Goal: Check status: Check status

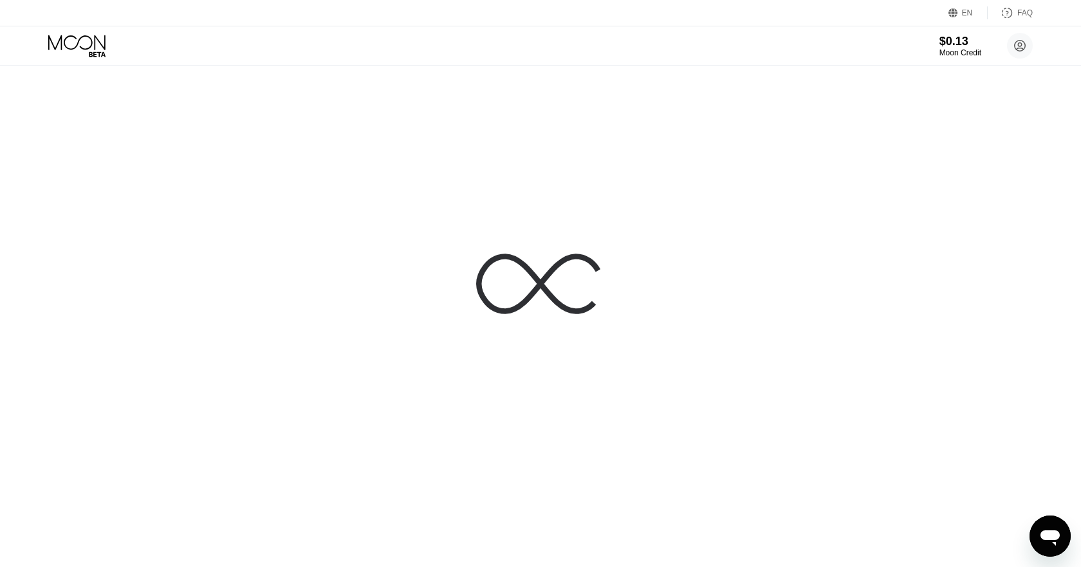
click at [855, 111] on div at bounding box center [540, 283] width 1081 height 567
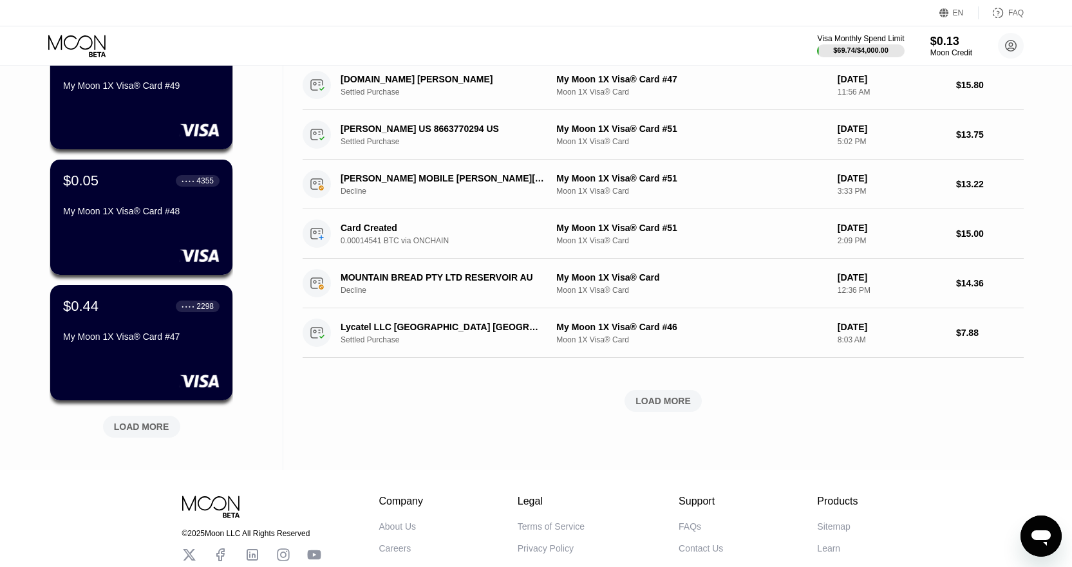
scroll to position [386, 0]
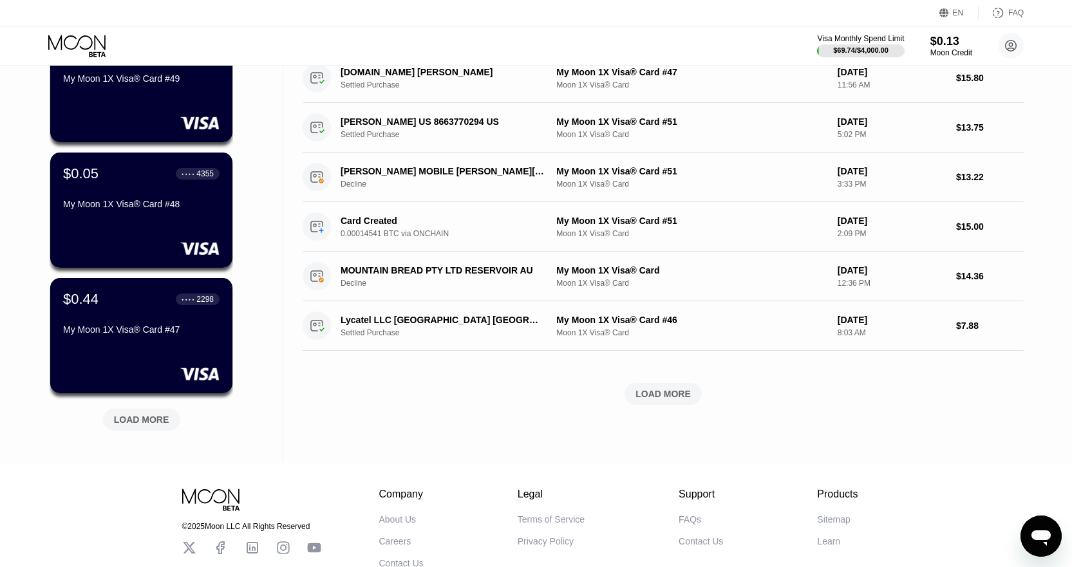
click at [163, 423] on div "LOAD MORE" at bounding box center [141, 420] width 55 height 12
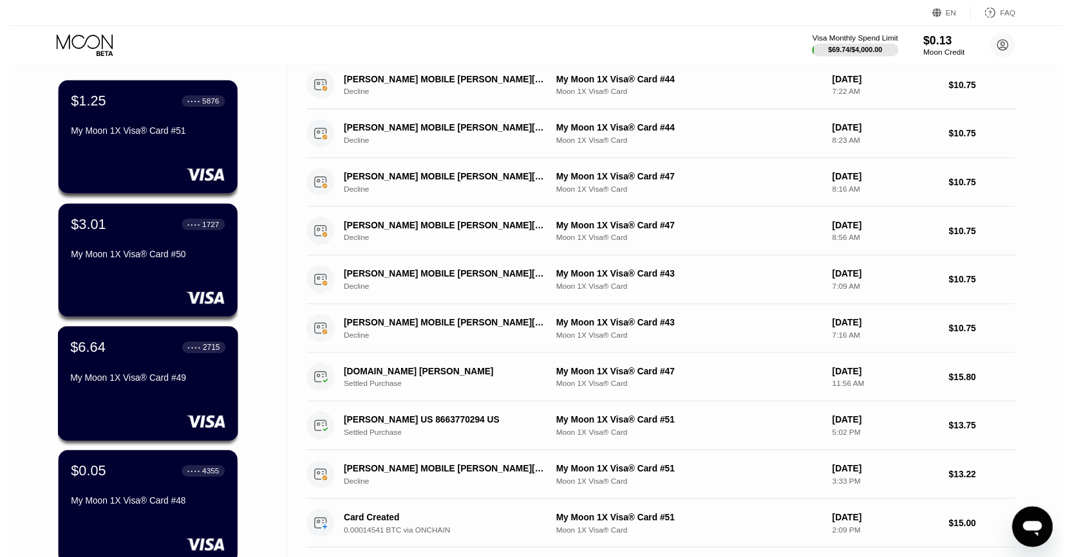
scroll to position [0, 0]
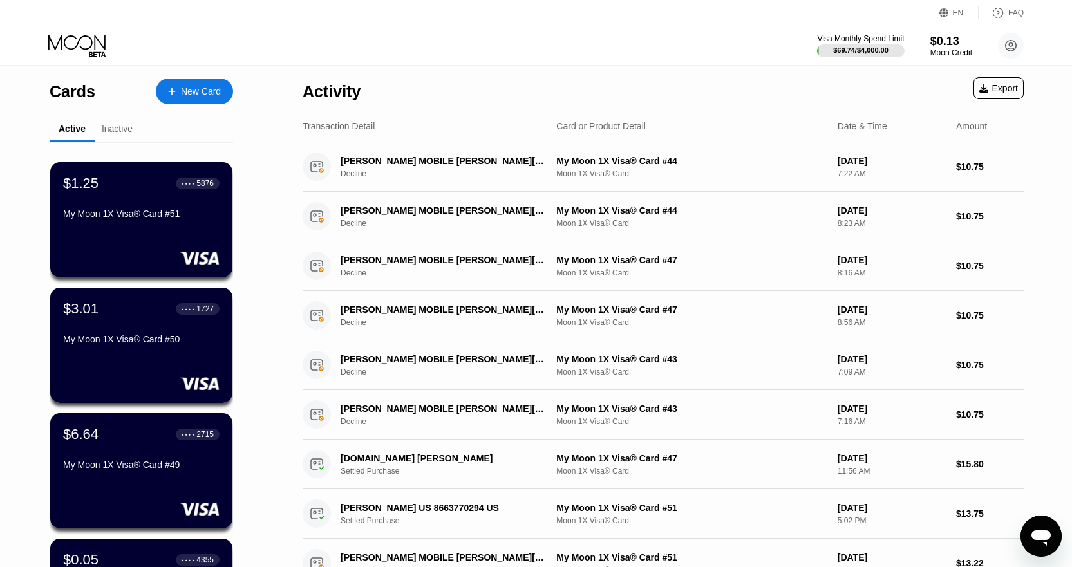
click at [218, 91] on div "New Card" at bounding box center [201, 91] width 40 height 11
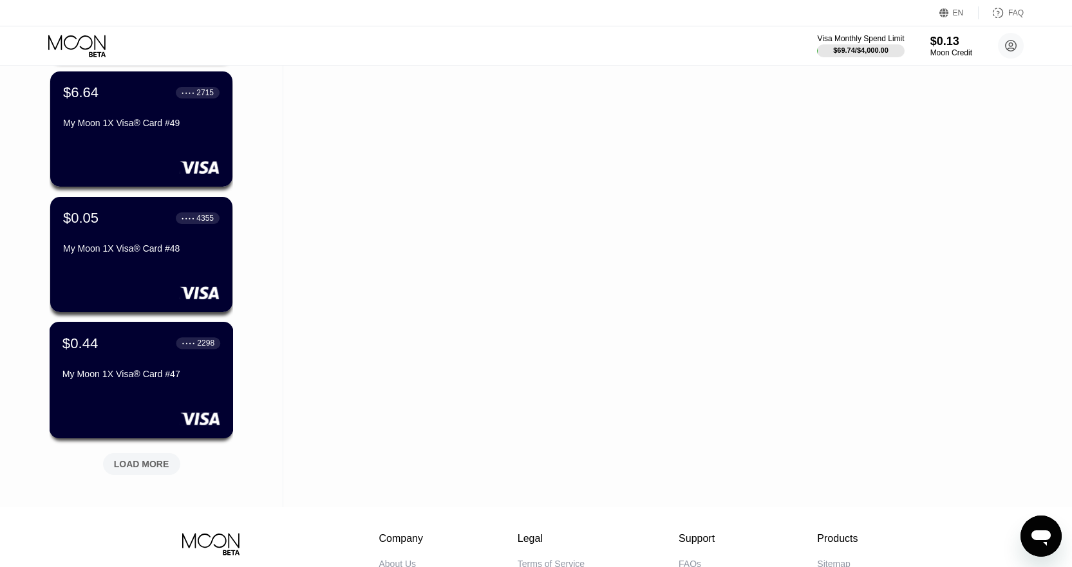
scroll to position [386, 0]
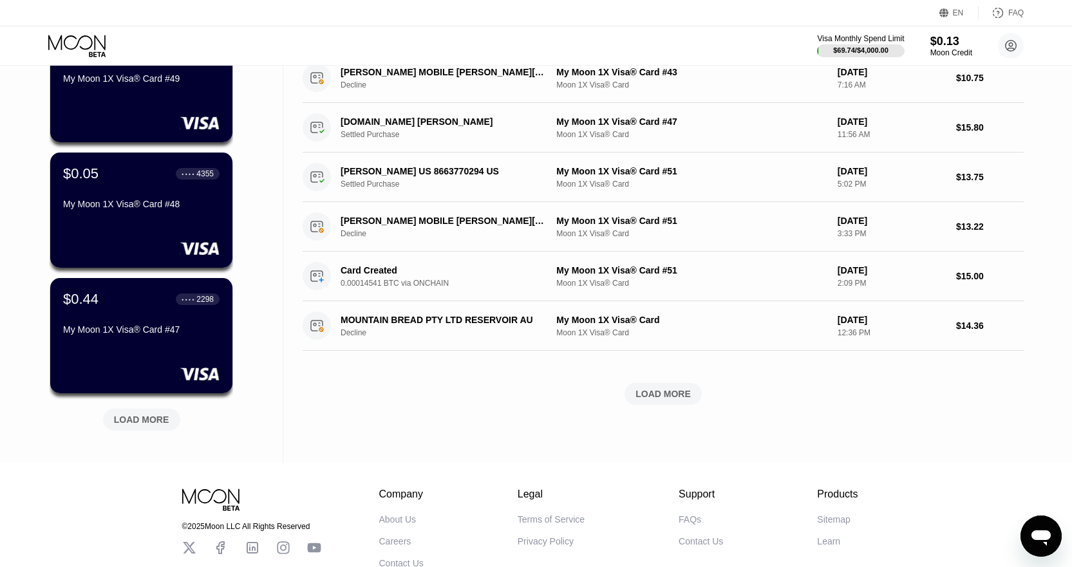
click at [178, 351] on div "$0.44 ● ● ● ● 2298 My Moon 1X Visa® Card #47" at bounding box center [141, 335] width 182 height 115
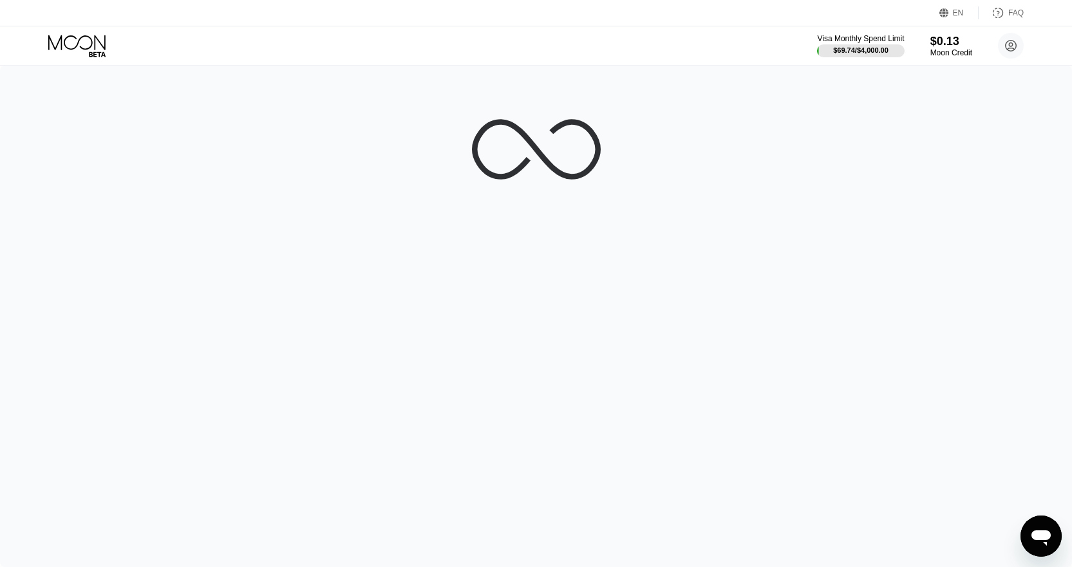
click at [581, 156] on icon at bounding box center [536, 149] width 129 height 129
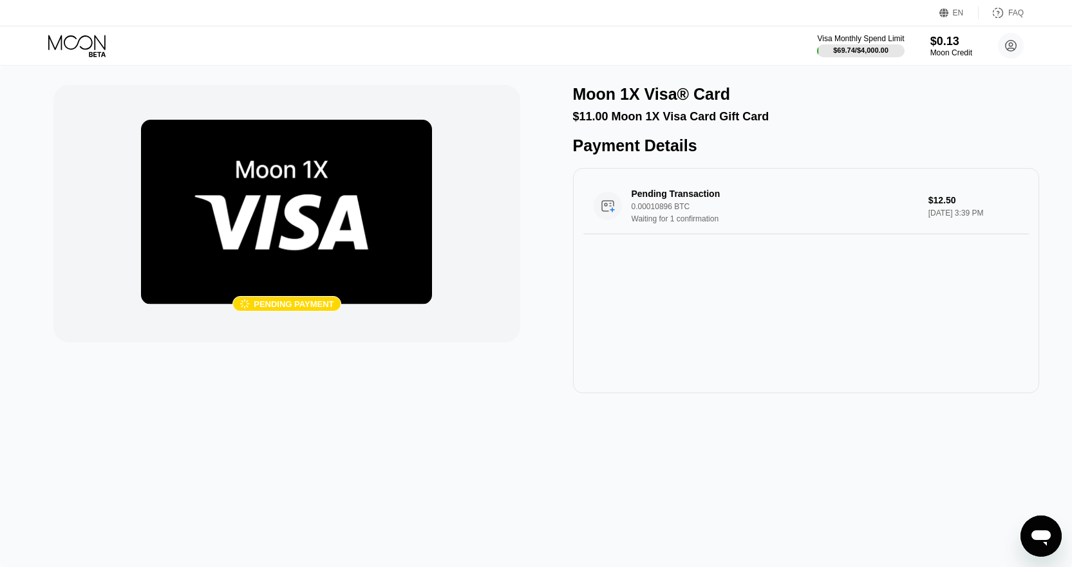
click at [362, 194] on img at bounding box center [286, 212] width 291 height 185
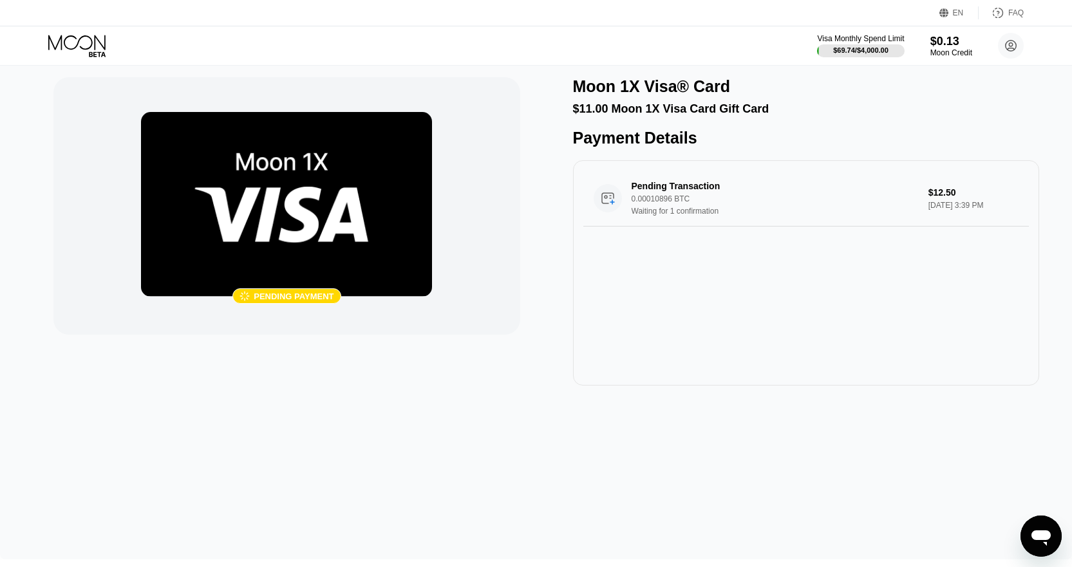
scroll to position [5, 0]
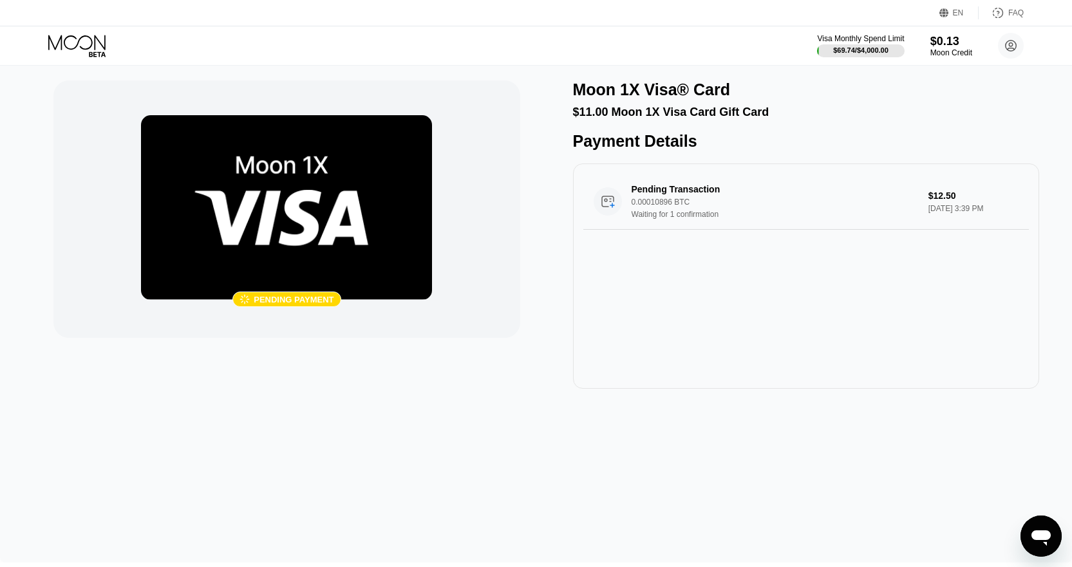
click at [81, 40] on icon at bounding box center [78, 46] width 60 height 23
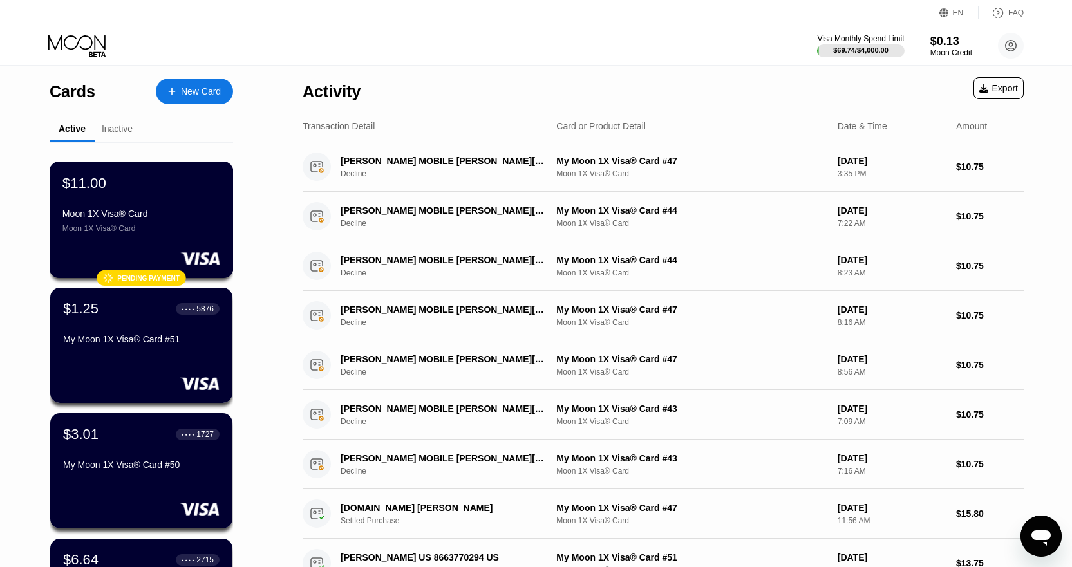
click at [145, 228] on div "Moon 1X Visa® Card Moon 1X Visa® Card" at bounding box center [141, 221] width 158 height 24
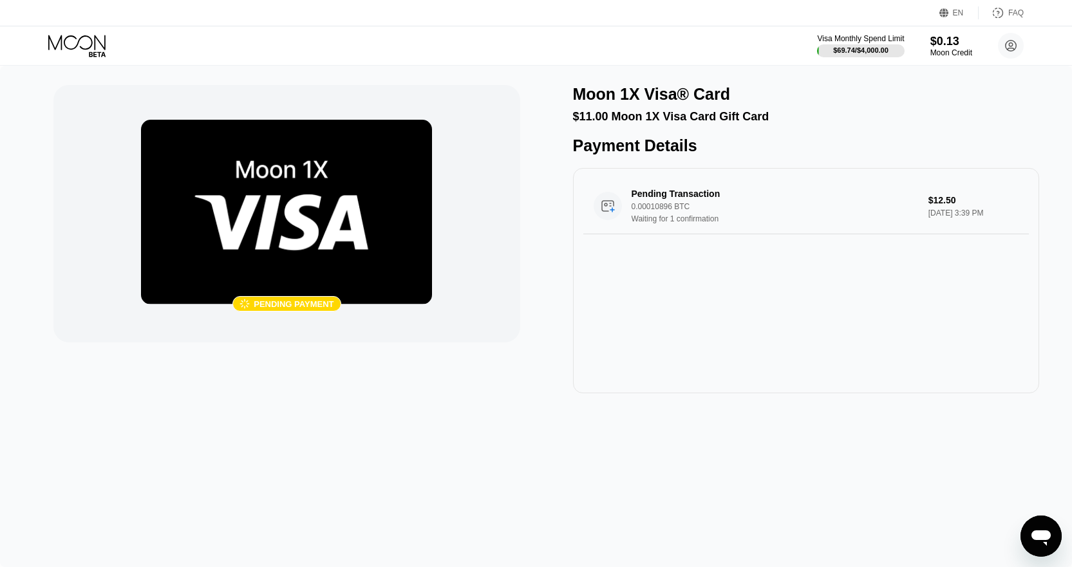
click at [185, 224] on img at bounding box center [286, 212] width 291 height 185
drag, startPoint x: 215, startPoint y: 227, endPoint x: 317, endPoint y: 232, distance: 101.8
click at [217, 228] on img at bounding box center [286, 212] width 291 height 185
click at [605, 223] on div "Pending Transaction 0.00010896 BTC Waiting for 1 confirmation" at bounding box center [755, 206] width 324 height 35
click at [700, 223] on div "Waiting for 1 confirmation" at bounding box center [777, 218] width 292 height 9
